Goal: Task Accomplishment & Management: Use online tool/utility

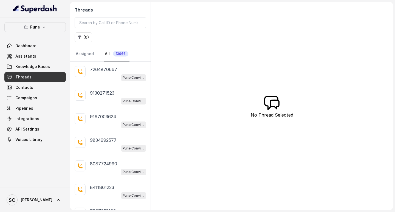
click at [225, 42] on div "Threads ( 0 ) Assigned All 13966 7264870667 Pune Conviction HR Outbound Assista…" at bounding box center [231, 105] width 322 height 207
click at [83, 42] on button "( 0 )" at bounding box center [84, 37] width 18 height 10
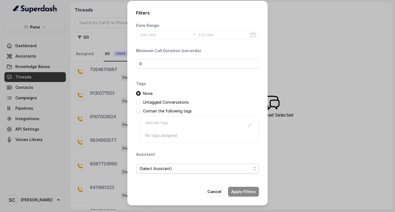
click at [166, 166] on span "(Select Assistant)" at bounding box center [195, 168] width 112 height 7
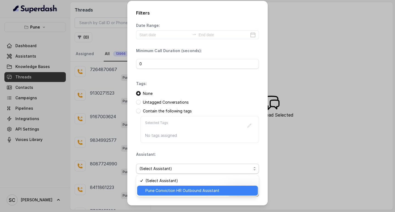
click at [169, 189] on span "Pune Conviction HR Outbound Assistant" at bounding box center [199, 190] width 109 height 7
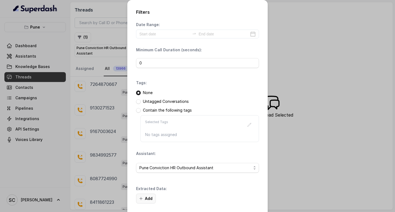
click at [145, 196] on button "Add" at bounding box center [146, 198] width 20 height 10
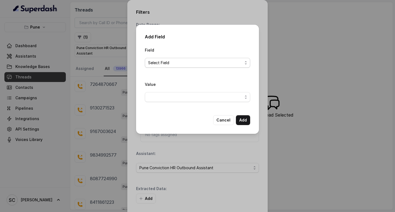
click at [181, 62] on span "Select Field" at bounding box center [195, 62] width 94 height 7
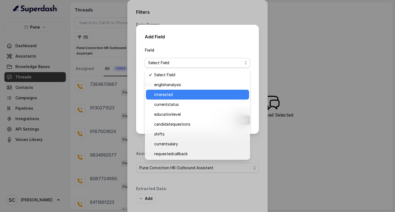
click at [167, 97] on span "interested" at bounding box center [200, 94] width 92 height 7
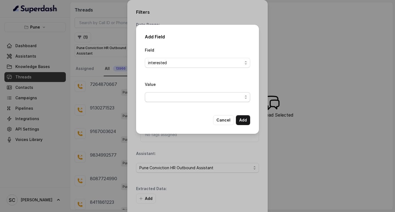
click at [200, 99] on span "button" at bounding box center [197, 97] width 105 height 10
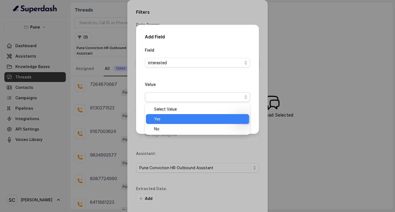
click at [185, 118] on span "Yes" at bounding box center [200, 119] width 92 height 7
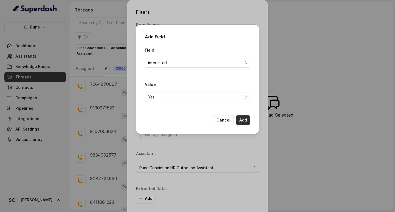
click at [241, 120] on button "Add" at bounding box center [243, 120] width 14 height 10
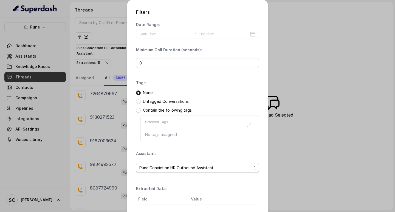
scroll to position [58, 0]
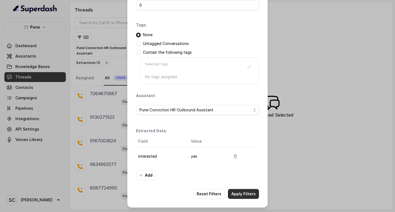
click at [241, 193] on button "Apply Filters" at bounding box center [243, 194] width 31 height 10
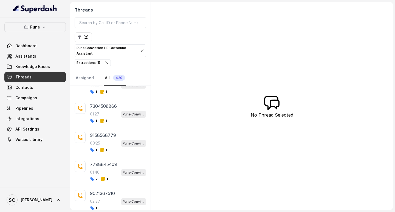
scroll to position [7226, 0]
